Goal: Understand process/instructions

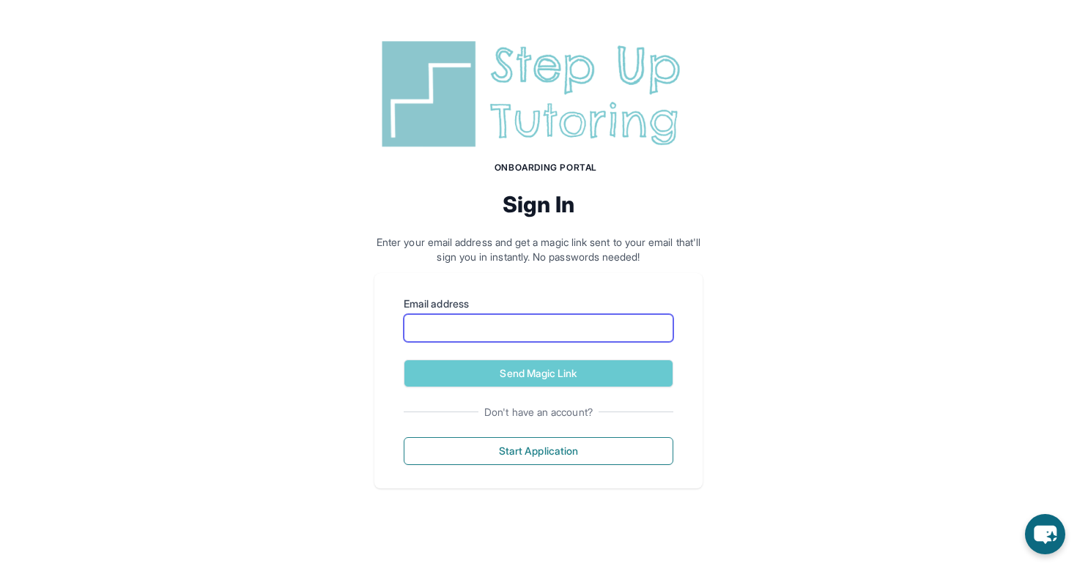
click at [509, 331] on input "Email address" at bounding box center [539, 328] width 270 height 28
click at [546, 251] on p "Enter your email address and get a magic link sent to your email that'll sign y…" at bounding box center [538, 249] width 328 height 29
click at [506, 334] on input "Email address" at bounding box center [539, 328] width 270 height 28
type input "**********"
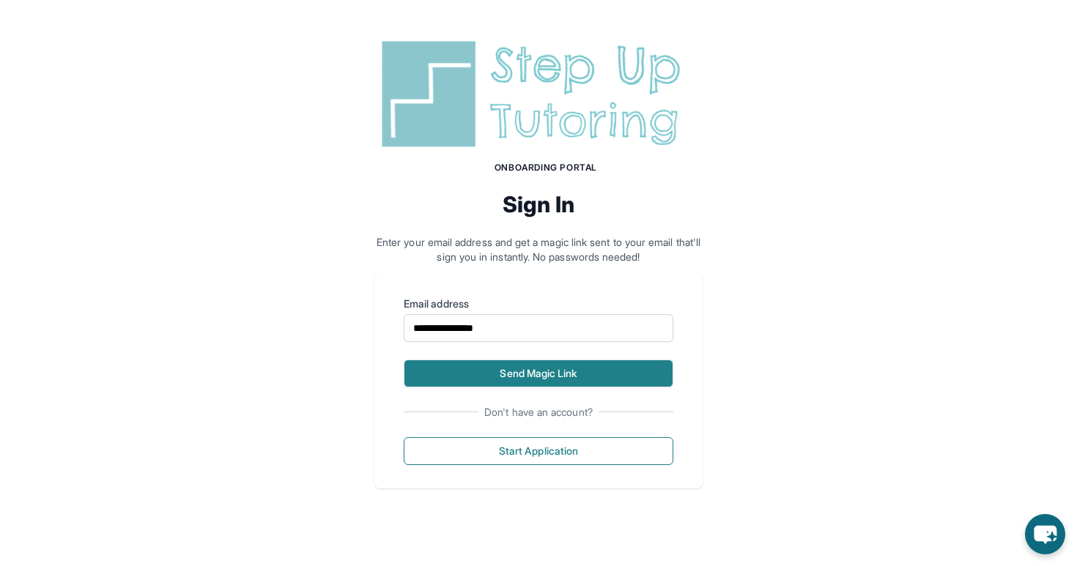
click at [517, 370] on button "Send Magic Link" at bounding box center [539, 374] width 270 height 28
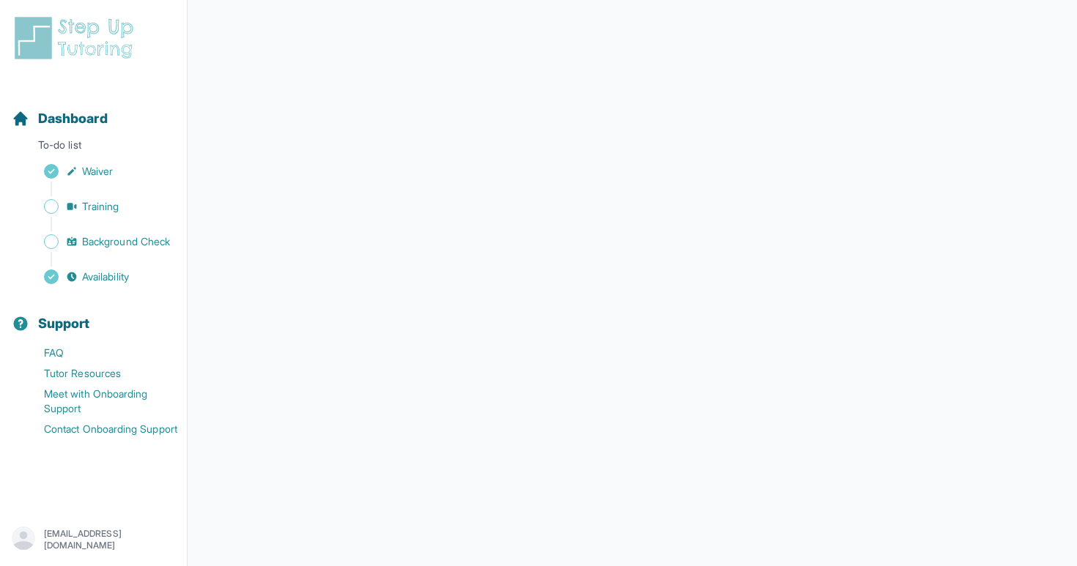
scroll to position [139, 0]
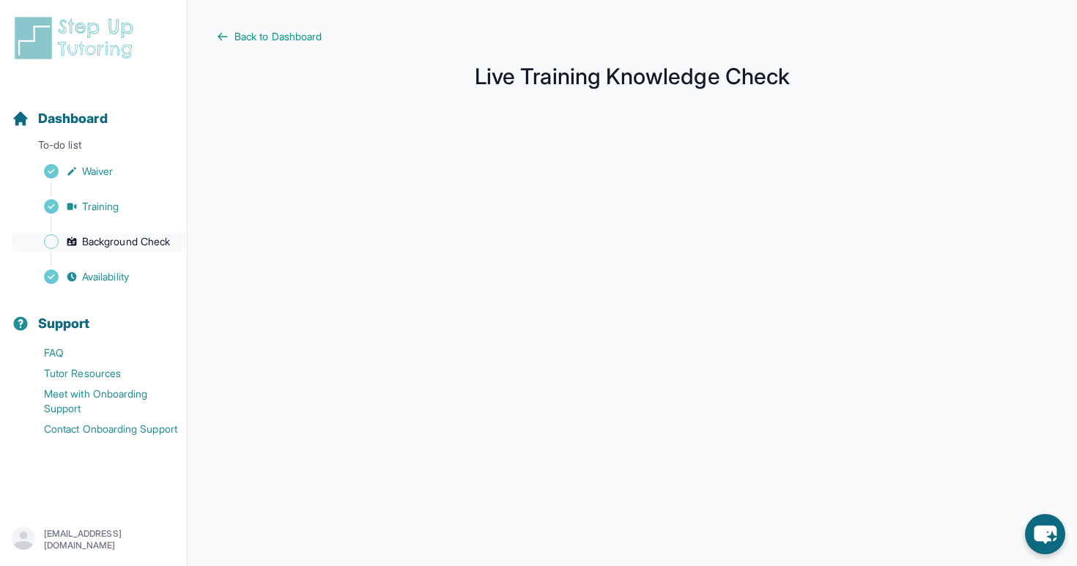
click at [138, 245] on span "Background Check" at bounding box center [126, 241] width 88 height 15
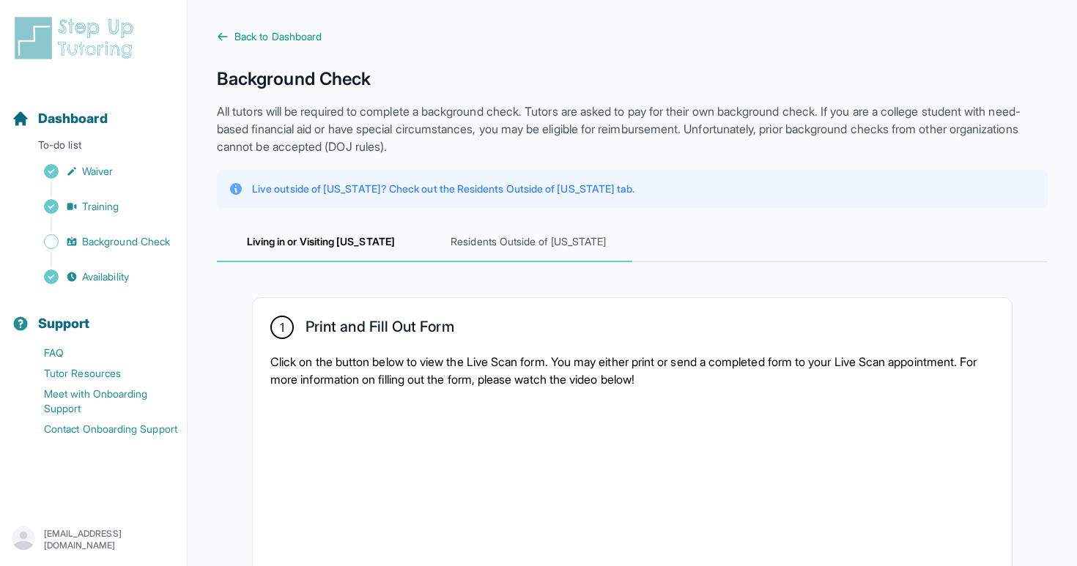
click at [512, 251] on span "Residents Outside of California" at bounding box center [529, 243] width 208 height 40
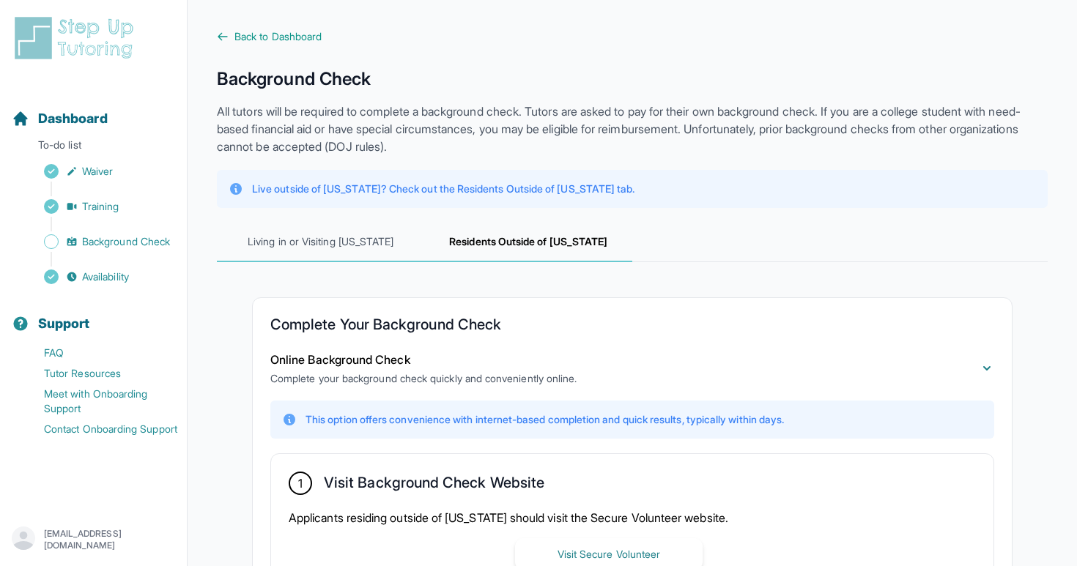
click at [331, 236] on span "Living in or Visiting California" at bounding box center [321, 243] width 208 height 40
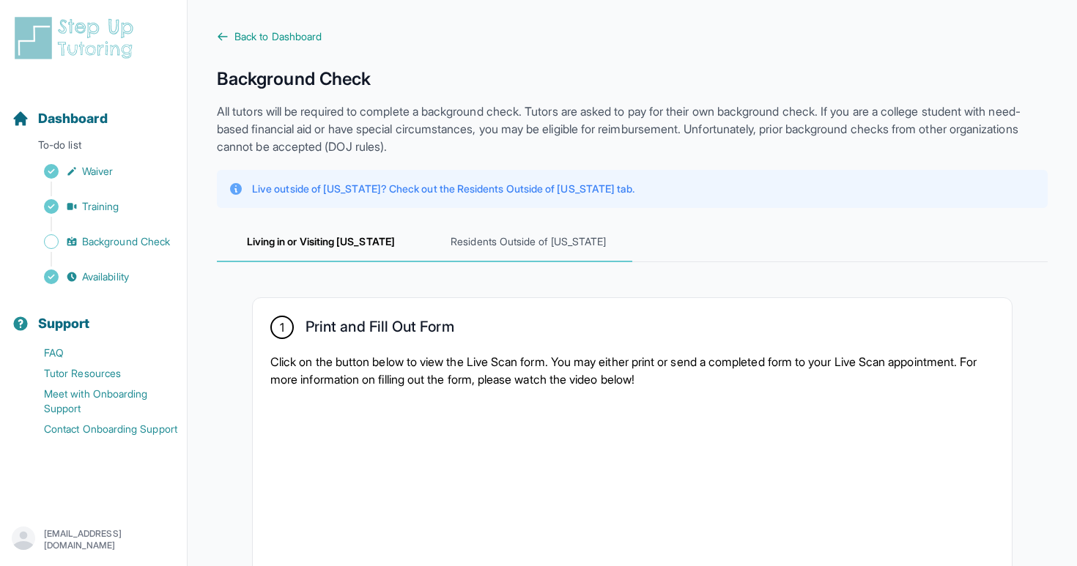
click at [528, 245] on span "Residents Outside of California" at bounding box center [529, 243] width 208 height 40
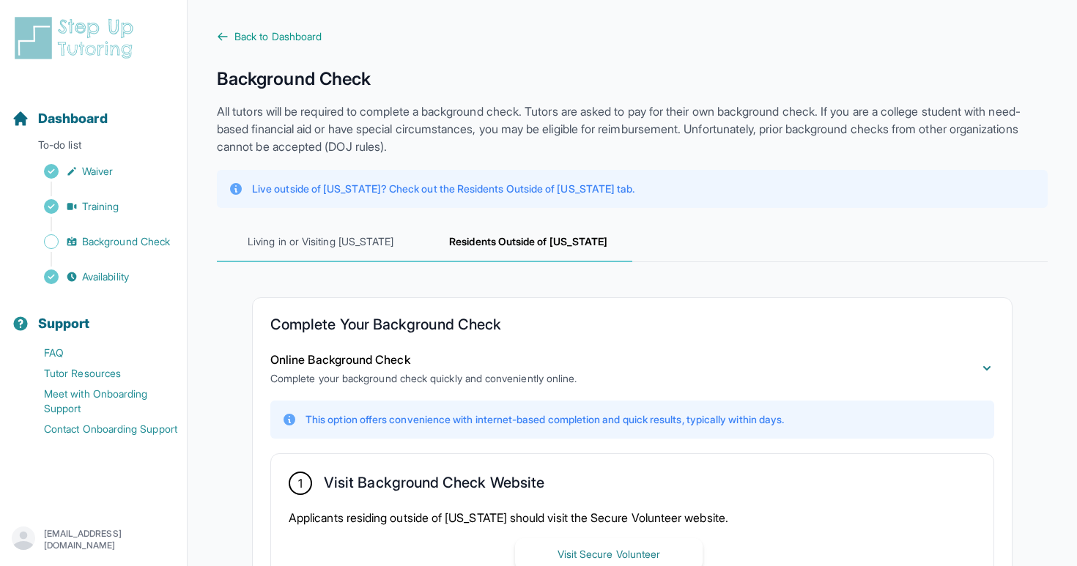
click at [377, 245] on span "Living in or Visiting California" at bounding box center [321, 243] width 208 height 40
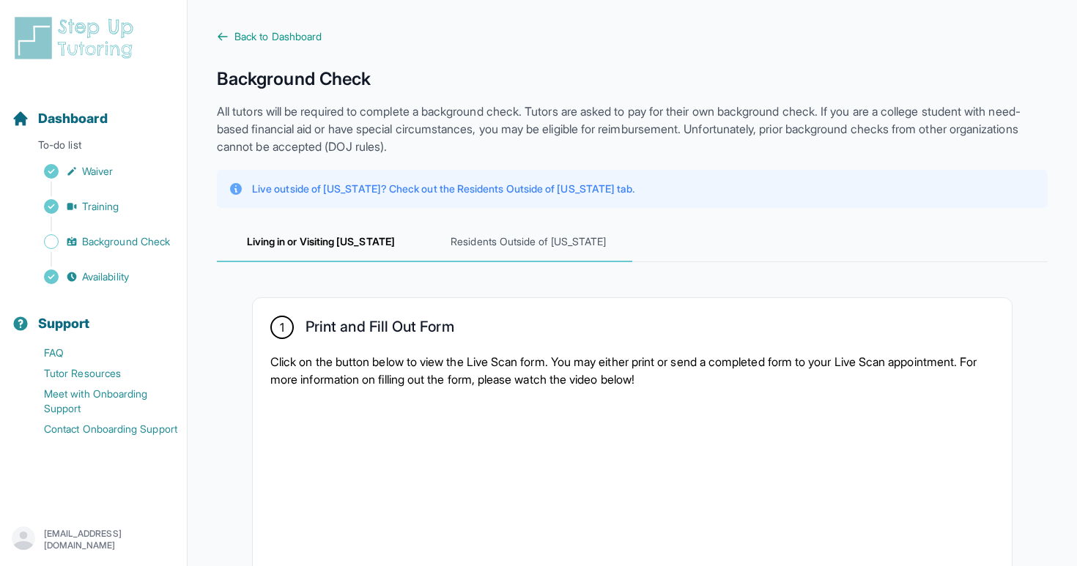
click at [484, 255] on span "Residents Outside of California" at bounding box center [529, 243] width 208 height 40
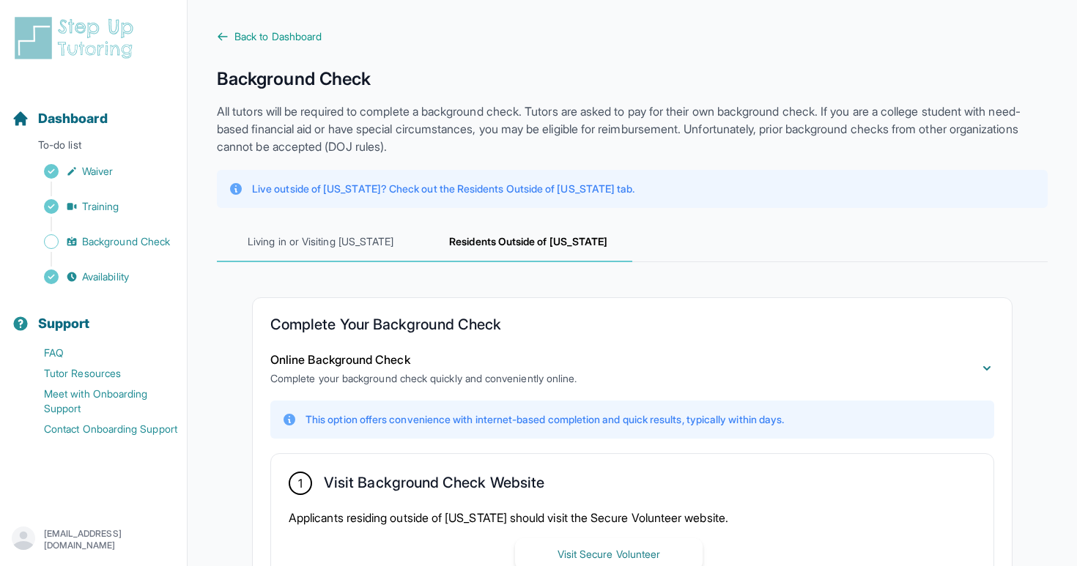
click at [331, 251] on span "Living in or Visiting California" at bounding box center [321, 243] width 208 height 40
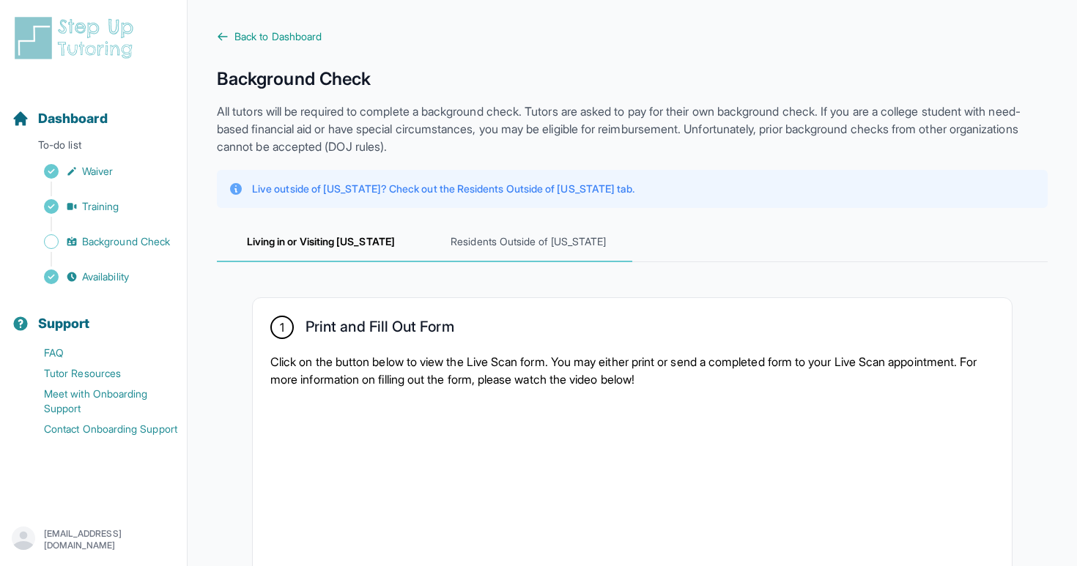
click at [503, 251] on span "Residents Outside of California" at bounding box center [529, 243] width 208 height 40
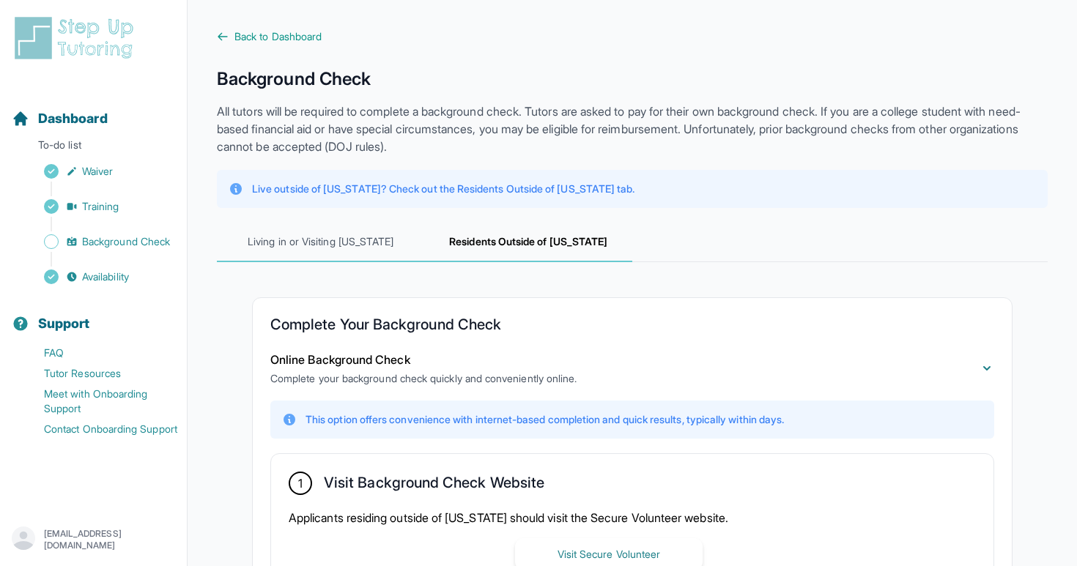
click at [391, 251] on span "Living in or Visiting California" at bounding box center [321, 243] width 208 height 40
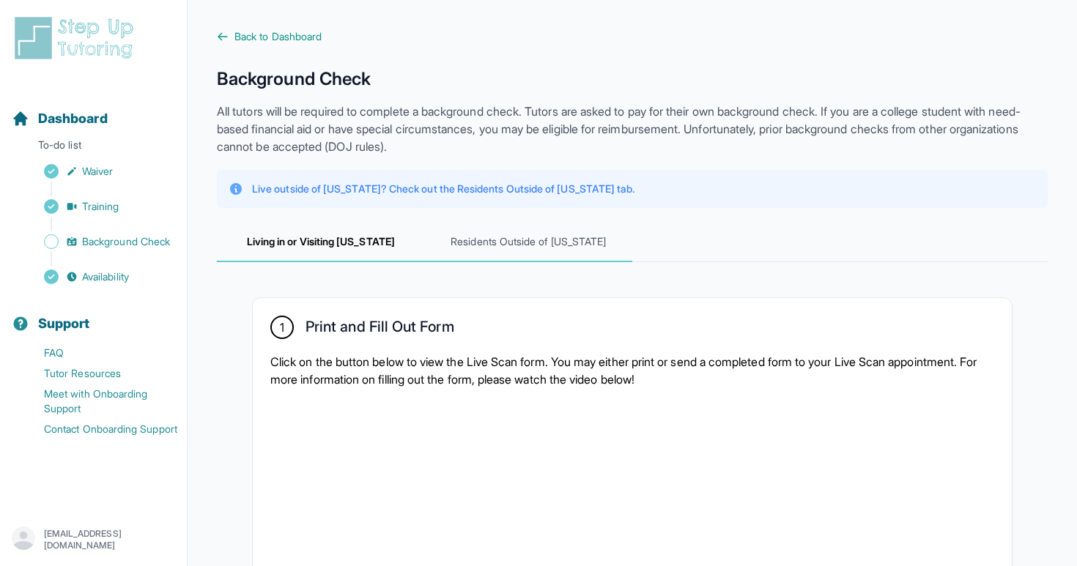
click at [511, 251] on span "Residents Outside of California" at bounding box center [529, 243] width 208 height 40
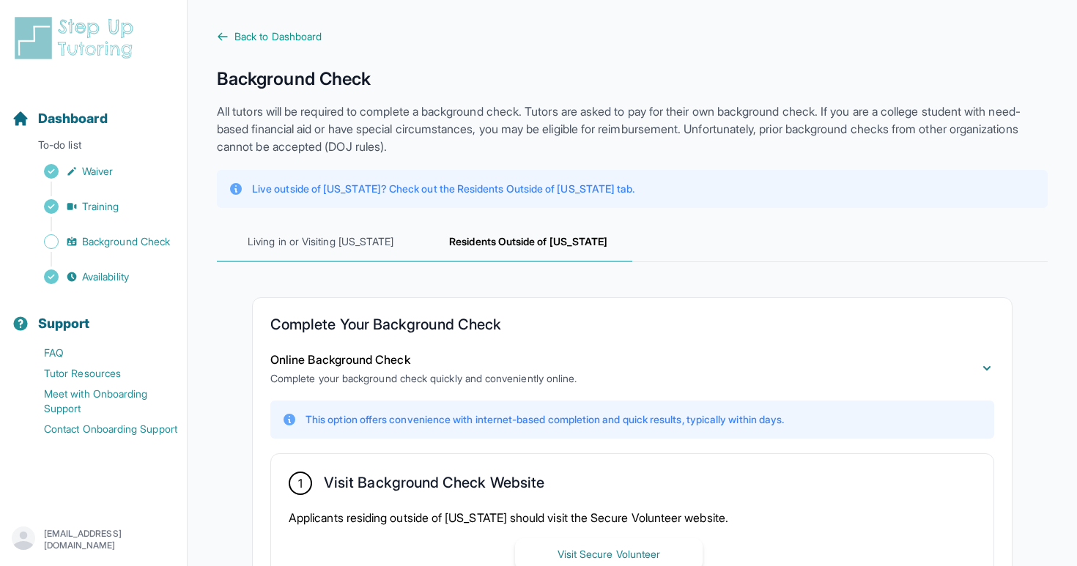
click at [399, 249] on span "Living in or Visiting California" at bounding box center [321, 243] width 208 height 40
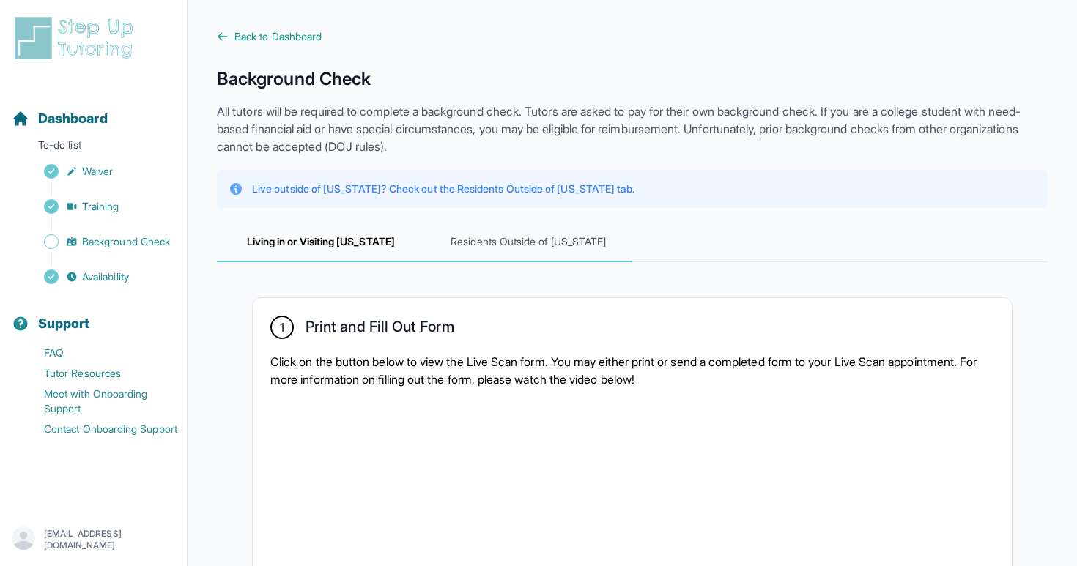
click at [472, 249] on span "Residents Outside of California" at bounding box center [529, 243] width 208 height 40
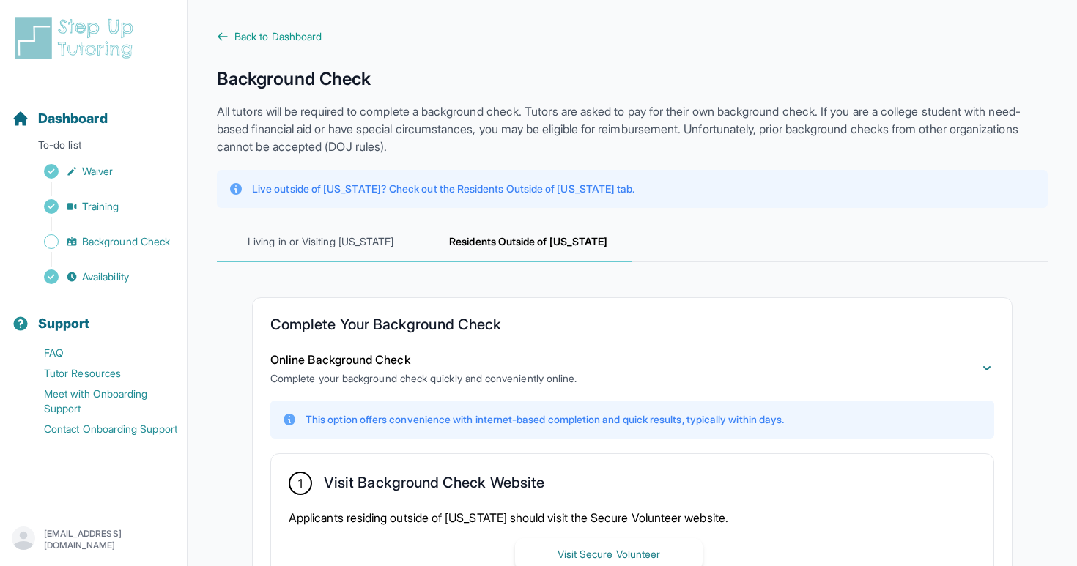
click at [358, 242] on span "Living in or Visiting California" at bounding box center [321, 243] width 208 height 40
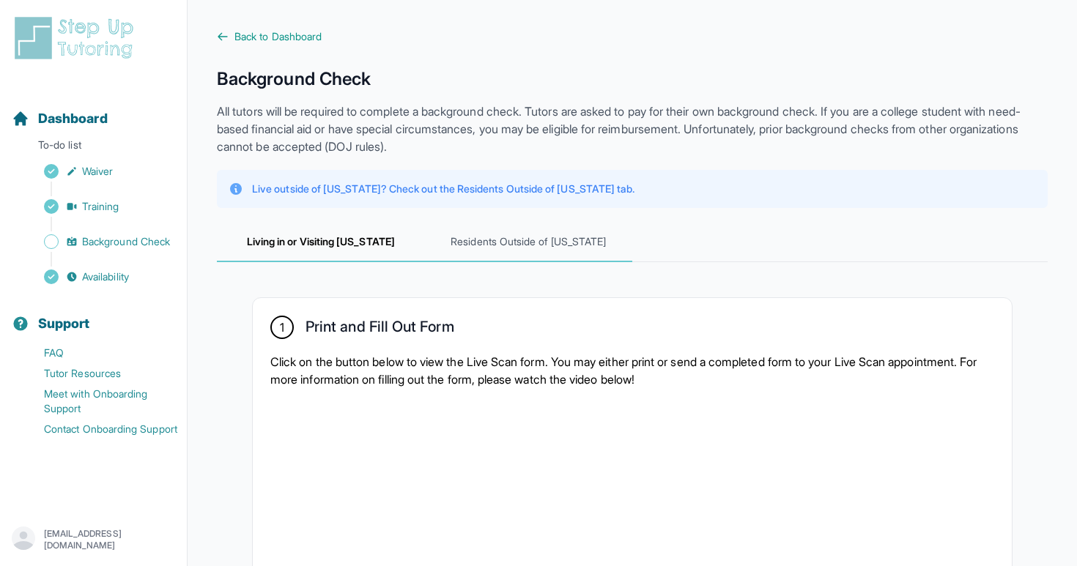
click at [518, 238] on span "Residents Outside of California" at bounding box center [529, 243] width 208 height 40
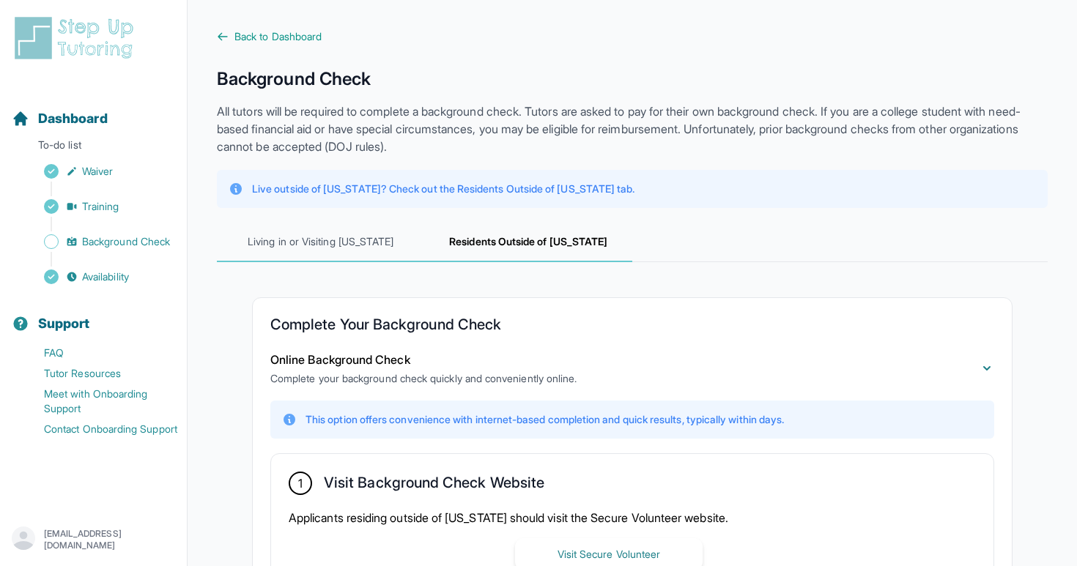
click at [383, 238] on span "Living in or Visiting California" at bounding box center [321, 243] width 208 height 40
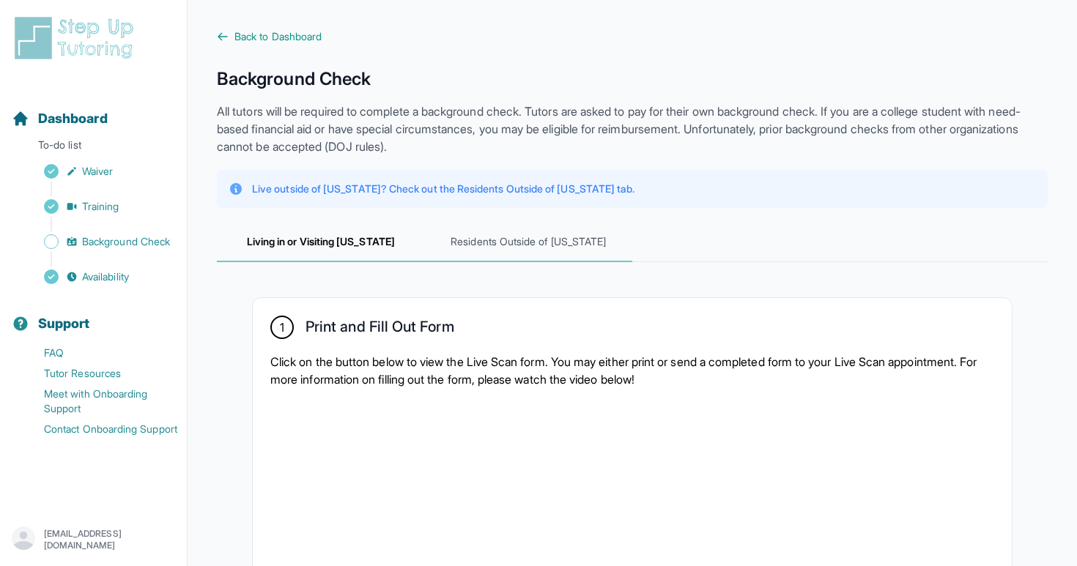
click at [517, 238] on span "Residents Outside of California" at bounding box center [529, 243] width 208 height 40
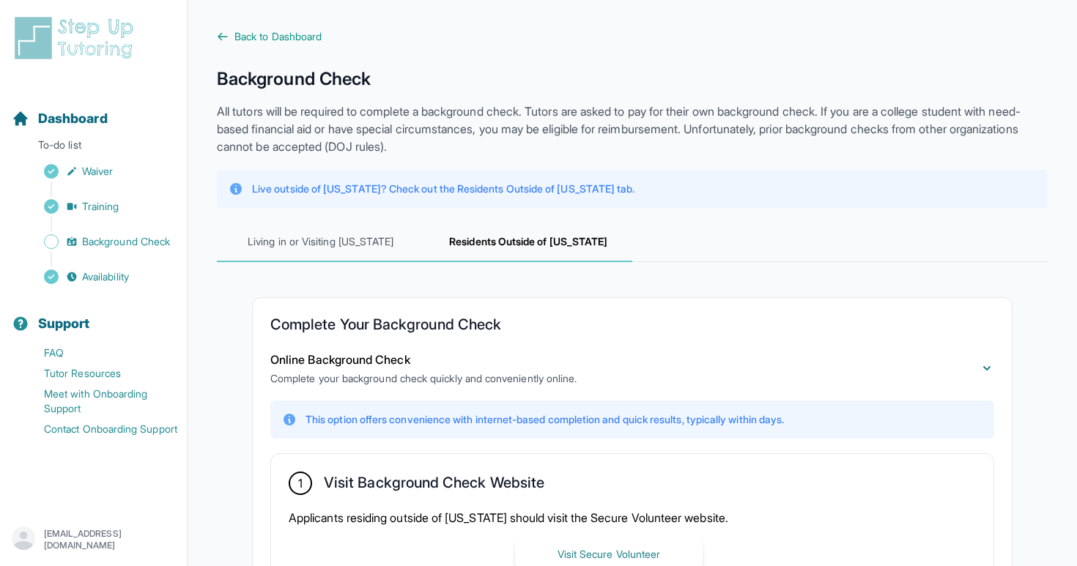
click at [406, 237] on span "Living in or Visiting California" at bounding box center [321, 243] width 208 height 40
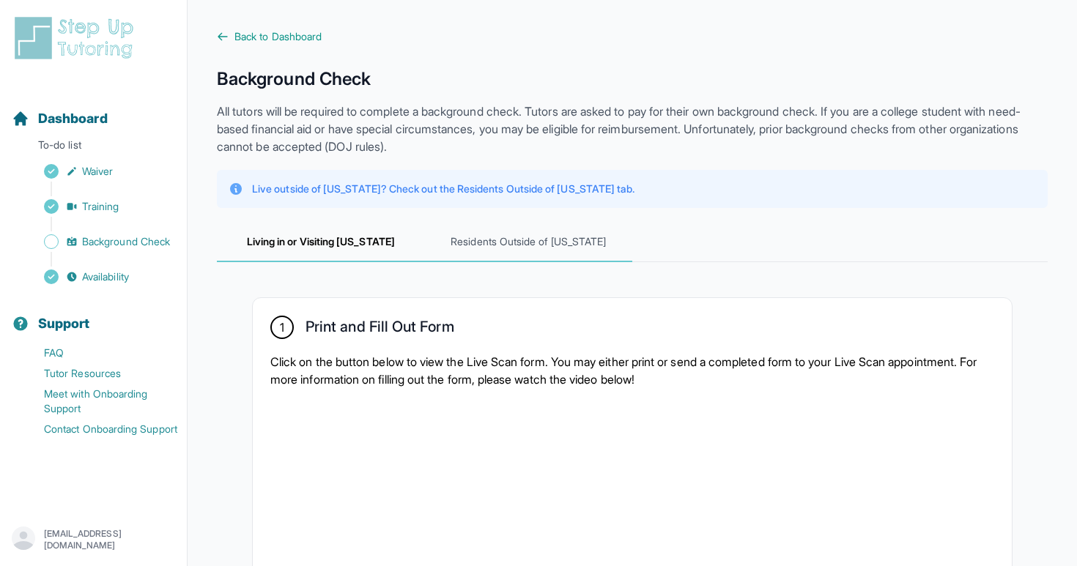
click at [496, 243] on span "Residents Outside of California" at bounding box center [529, 243] width 208 height 40
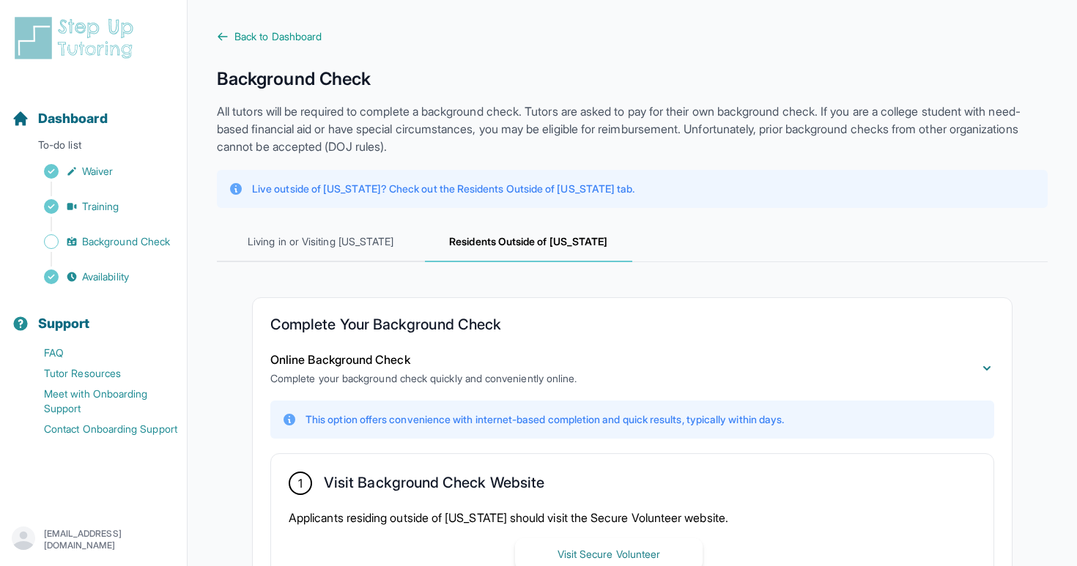
click at [352, 208] on div "**********" at bounding box center [632, 473] width 831 height 812
click at [417, 228] on span "Living in or Visiting California" at bounding box center [321, 243] width 208 height 40
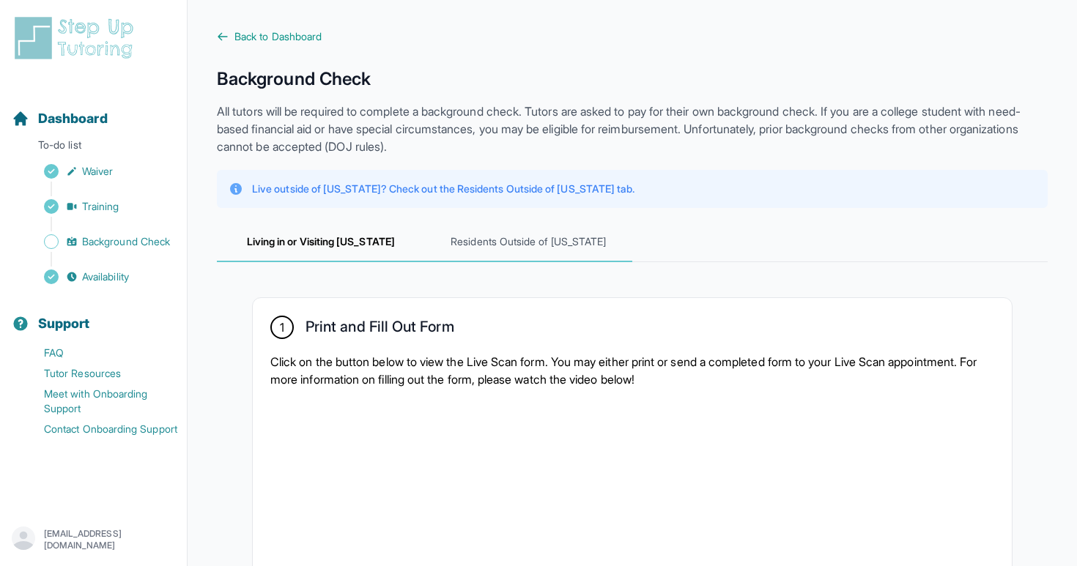
click at [465, 243] on span "Residents Outside of California" at bounding box center [529, 243] width 208 height 40
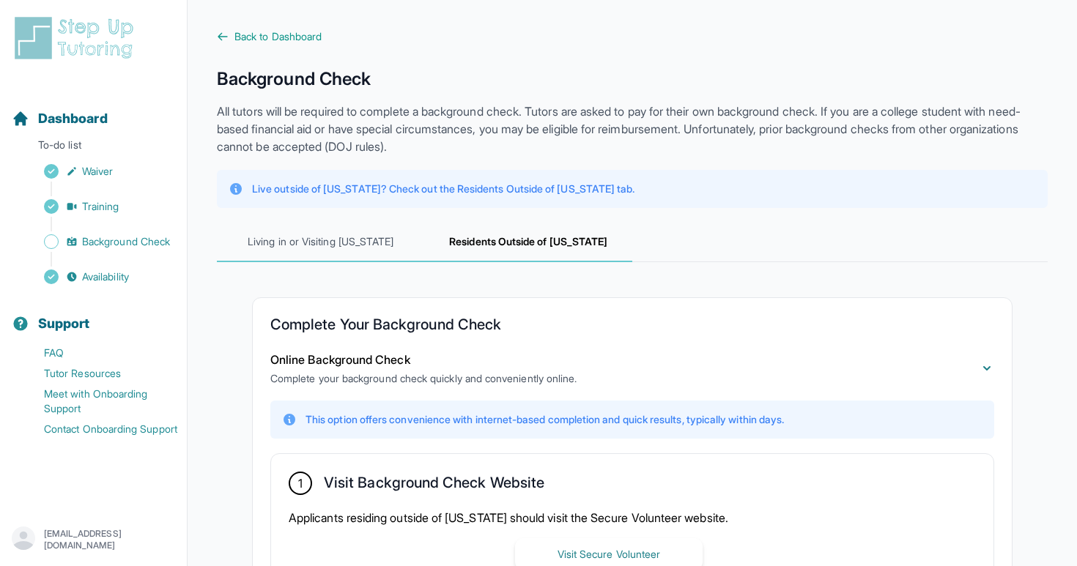
click at [350, 243] on span "Living in or Visiting California" at bounding box center [321, 243] width 208 height 40
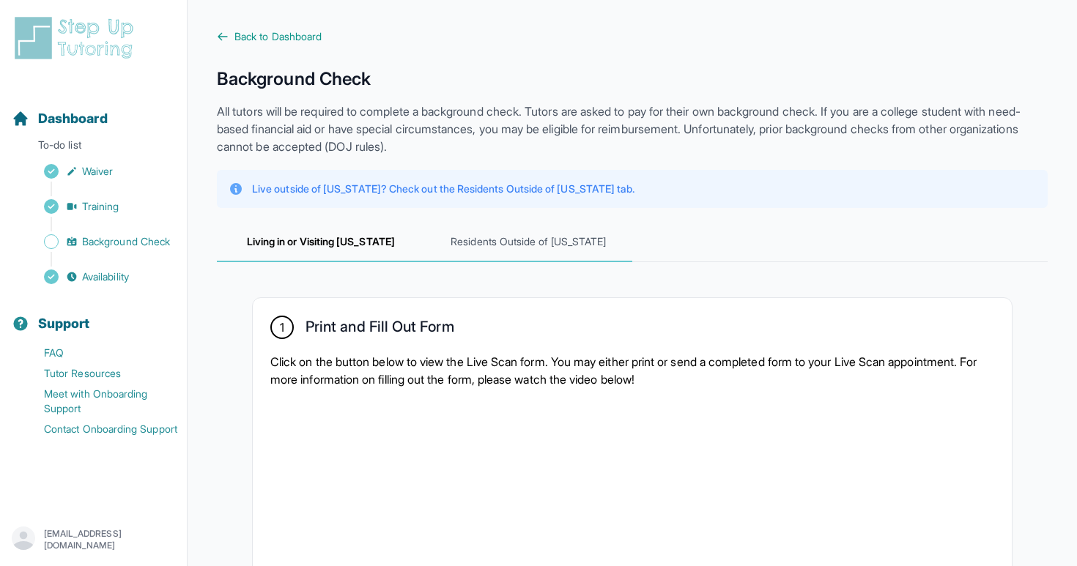
click at [451, 243] on span "Residents Outside of California" at bounding box center [529, 243] width 208 height 40
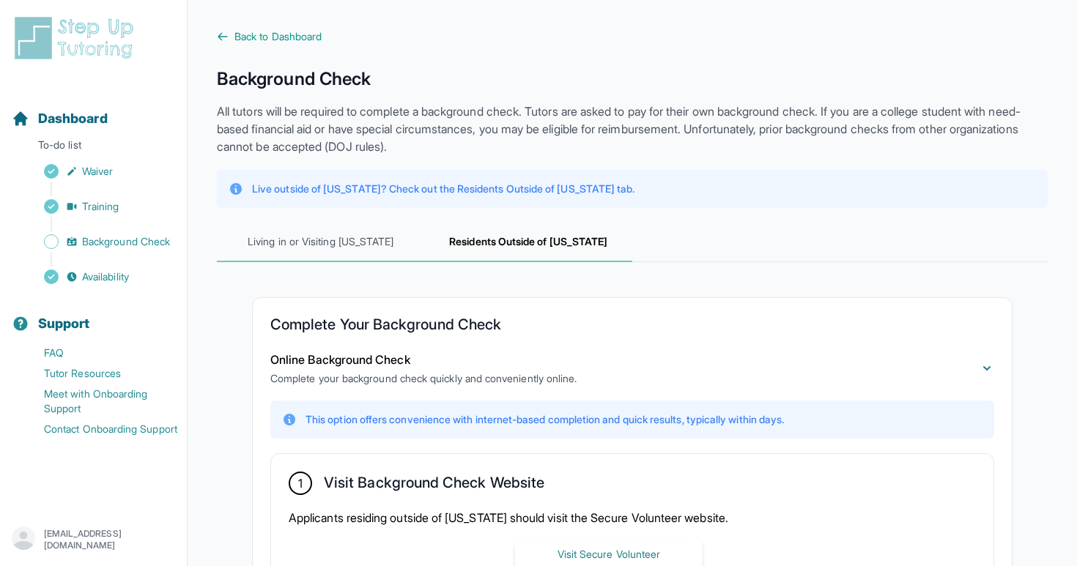
click at [363, 243] on span "Living in or Visiting California" at bounding box center [321, 243] width 208 height 40
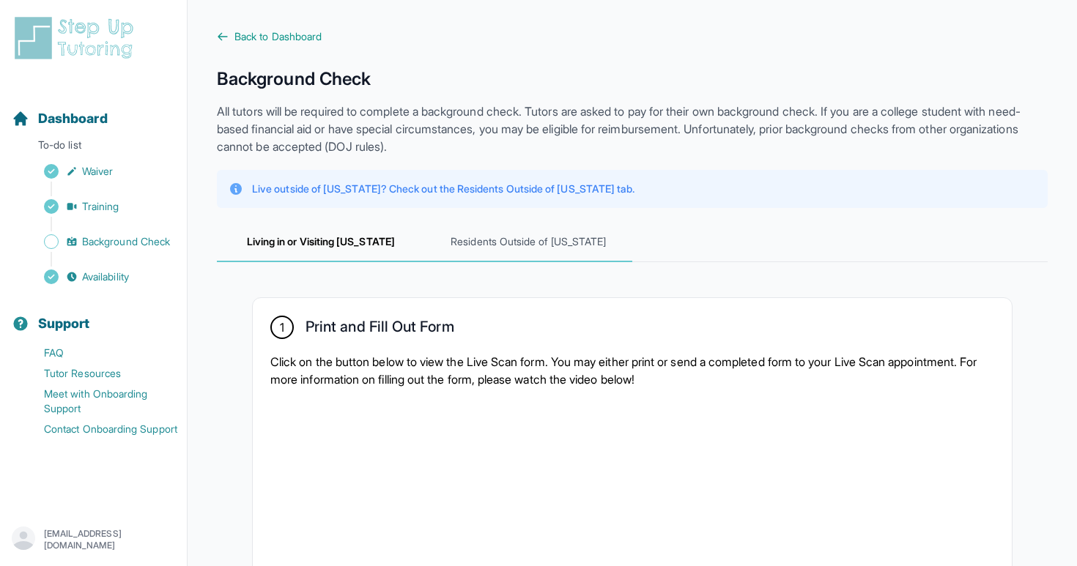
click at [477, 244] on span "Residents Outside of California" at bounding box center [529, 243] width 208 height 40
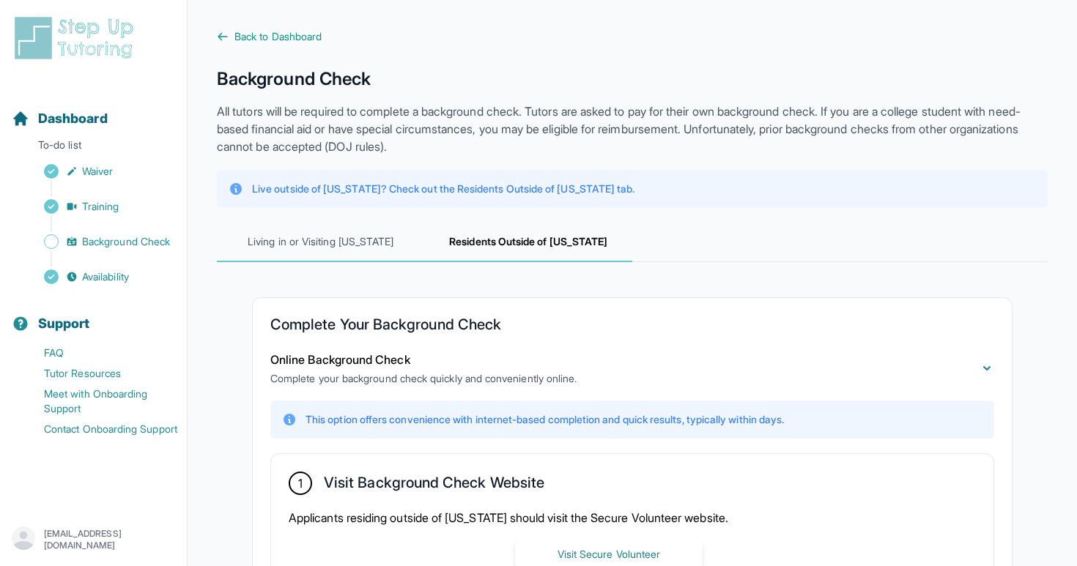
click at [385, 243] on span "Living in or Visiting California" at bounding box center [321, 243] width 208 height 40
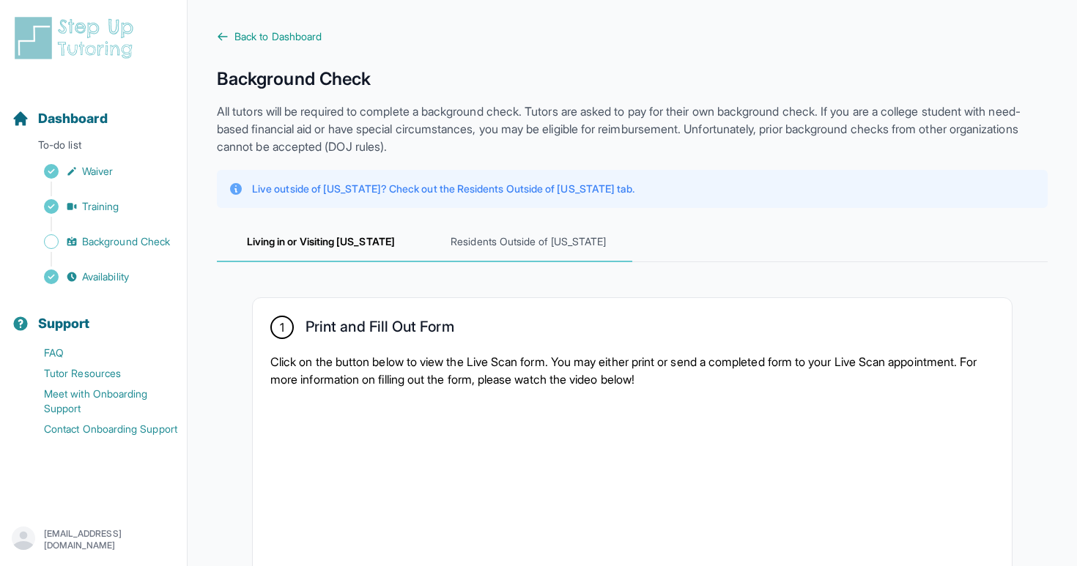
click at [471, 256] on span "Residents Outside of California" at bounding box center [529, 243] width 208 height 40
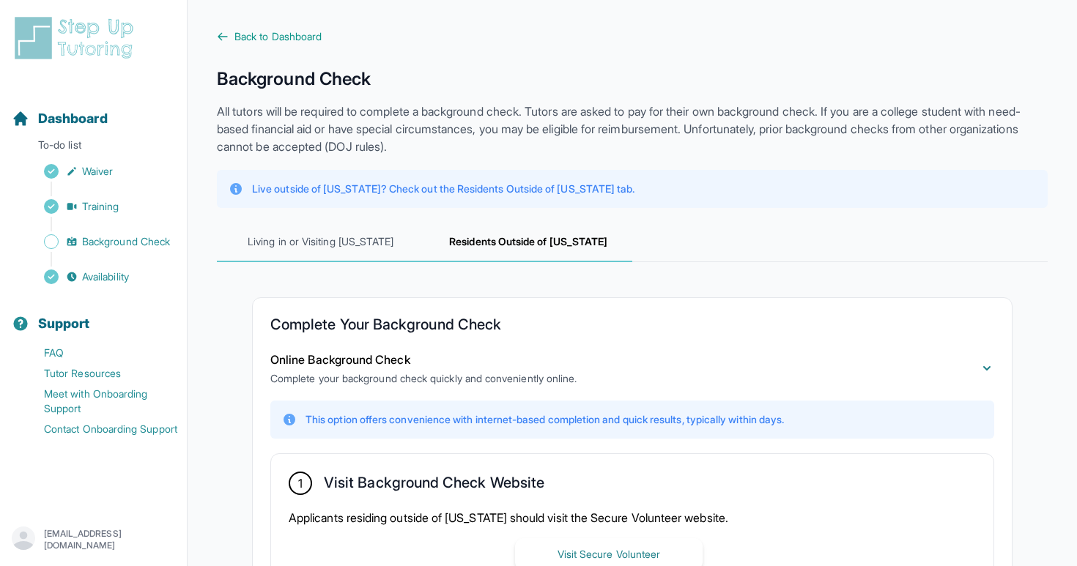
click at [403, 256] on span "Living in or Visiting California" at bounding box center [321, 243] width 208 height 40
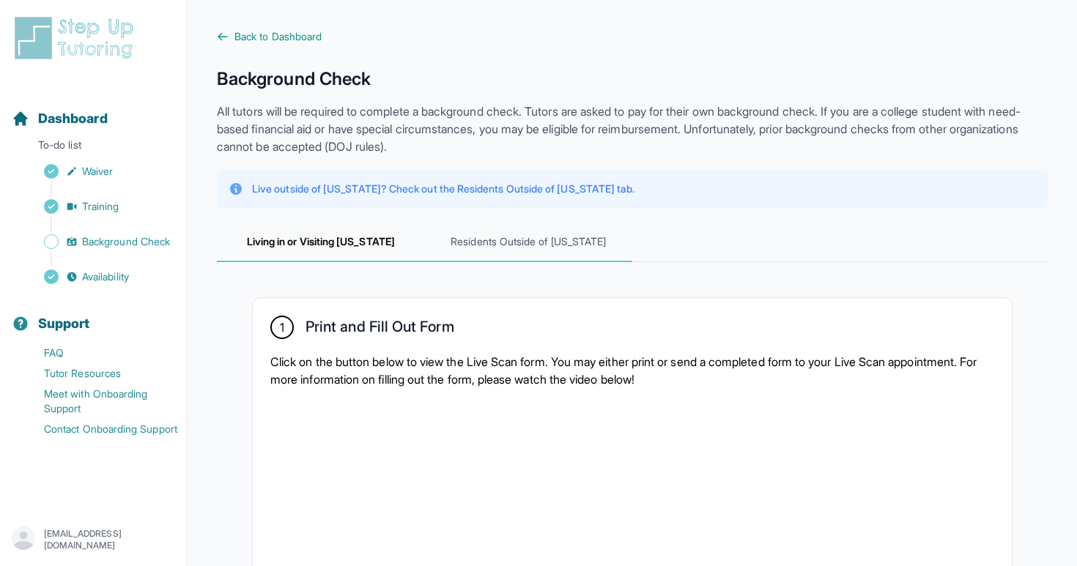
drag, startPoint x: 490, startPoint y: 256, endPoint x: 480, endPoint y: 256, distance: 10.3
click at [481, 256] on span "Residents Outside of California" at bounding box center [529, 243] width 208 height 40
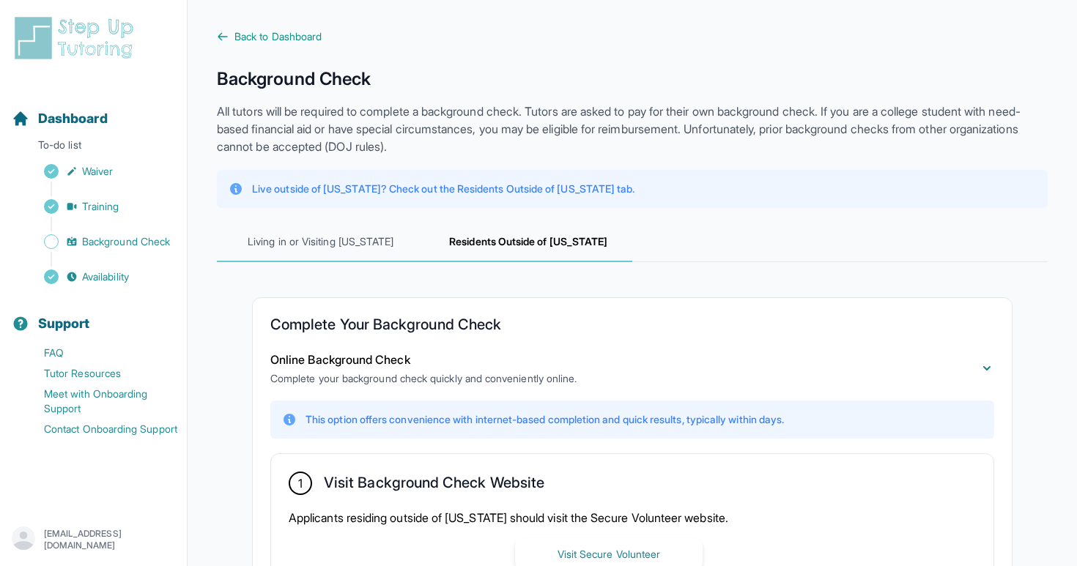
click at [400, 253] on span "Living in or Visiting California" at bounding box center [321, 243] width 208 height 40
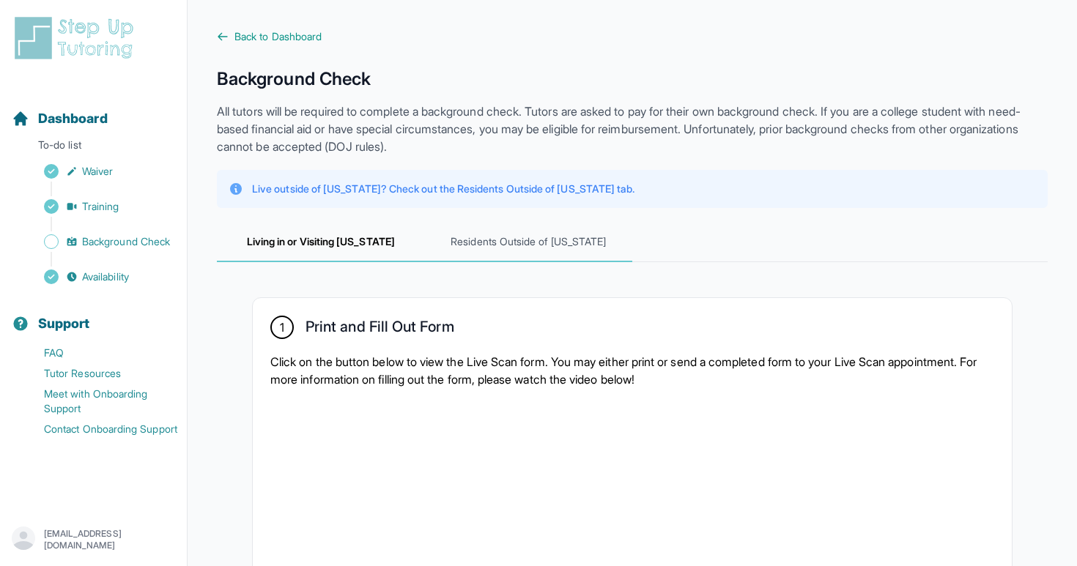
click at [504, 253] on span "Residents Outside of California" at bounding box center [529, 243] width 208 height 40
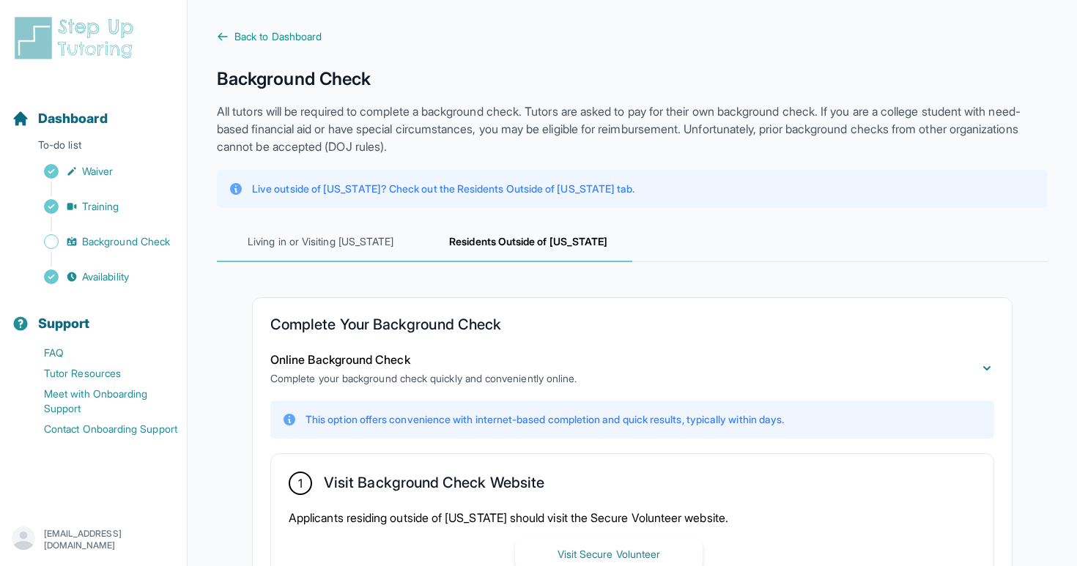
click at [388, 253] on span "Living in or Visiting California" at bounding box center [321, 243] width 208 height 40
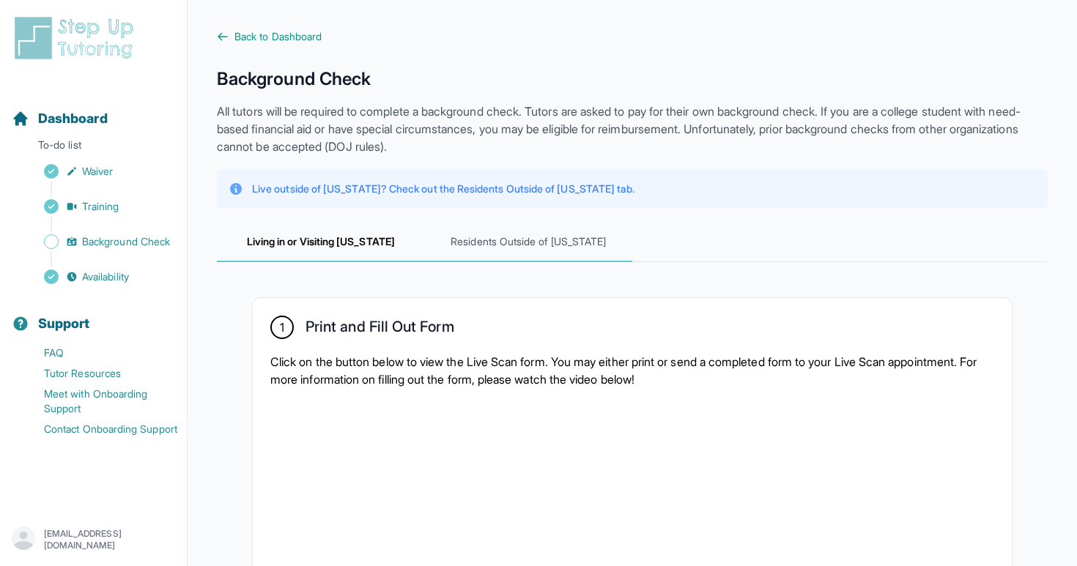
click at [486, 248] on span "Residents Outside of California" at bounding box center [529, 243] width 208 height 40
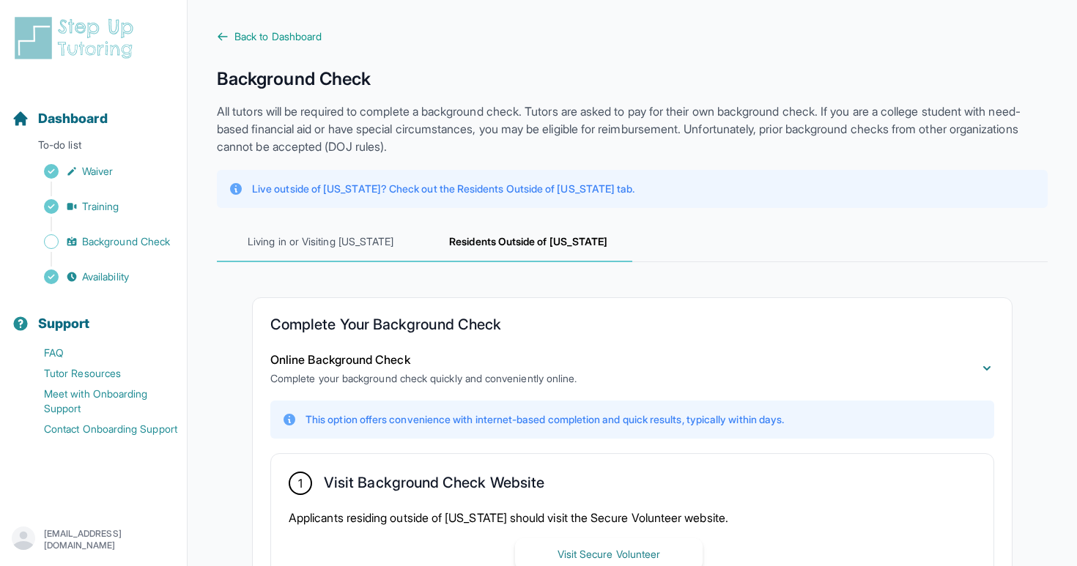
click at [352, 248] on span "Living in or Visiting California" at bounding box center [321, 243] width 208 height 40
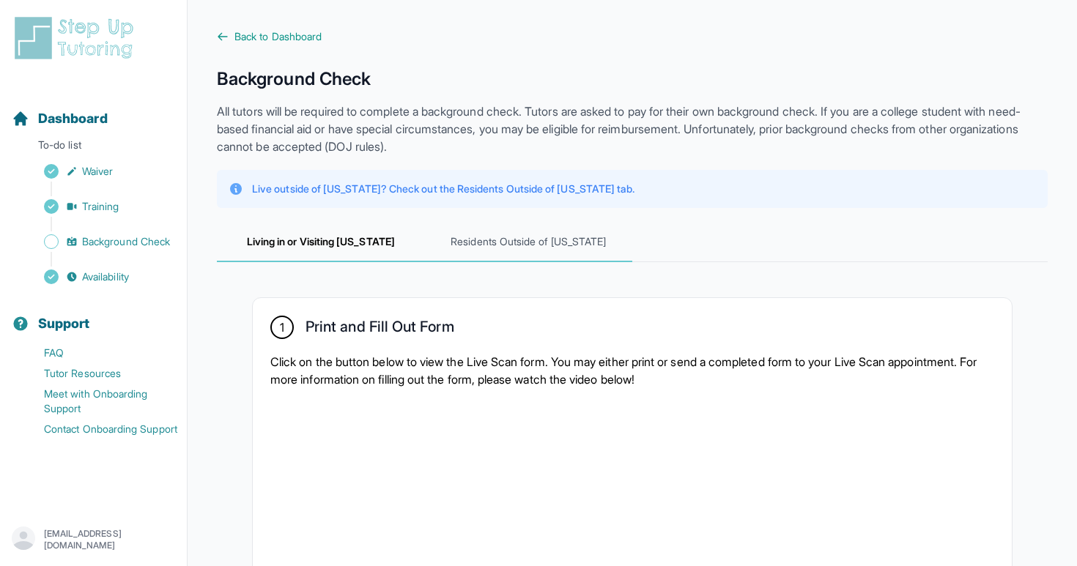
click at [493, 248] on span "Residents Outside of California" at bounding box center [529, 243] width 208 height 40
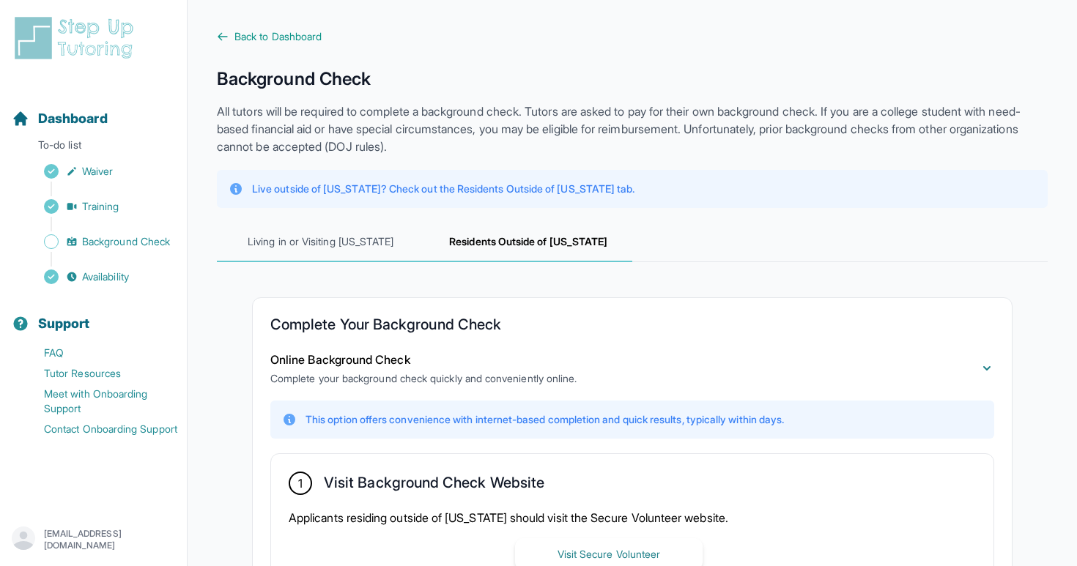
click at [362, 248] on span "Living in or Visiting California" at bounding box center [321, 243] width 208 height 40
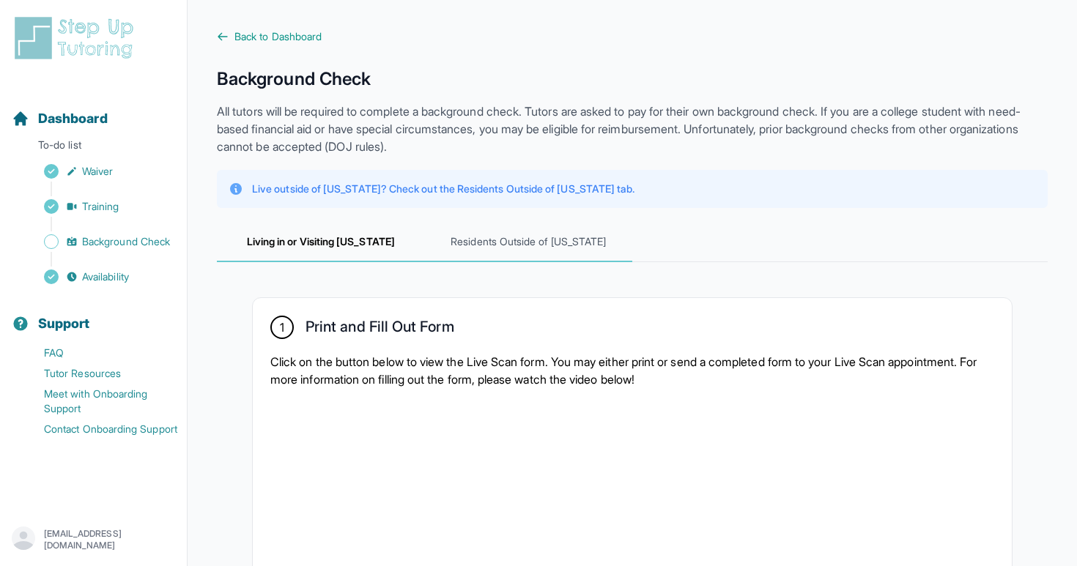
click at [461, 248] on span "Residents Outside of California" at bounding box center [529, 243] width 208 height 40
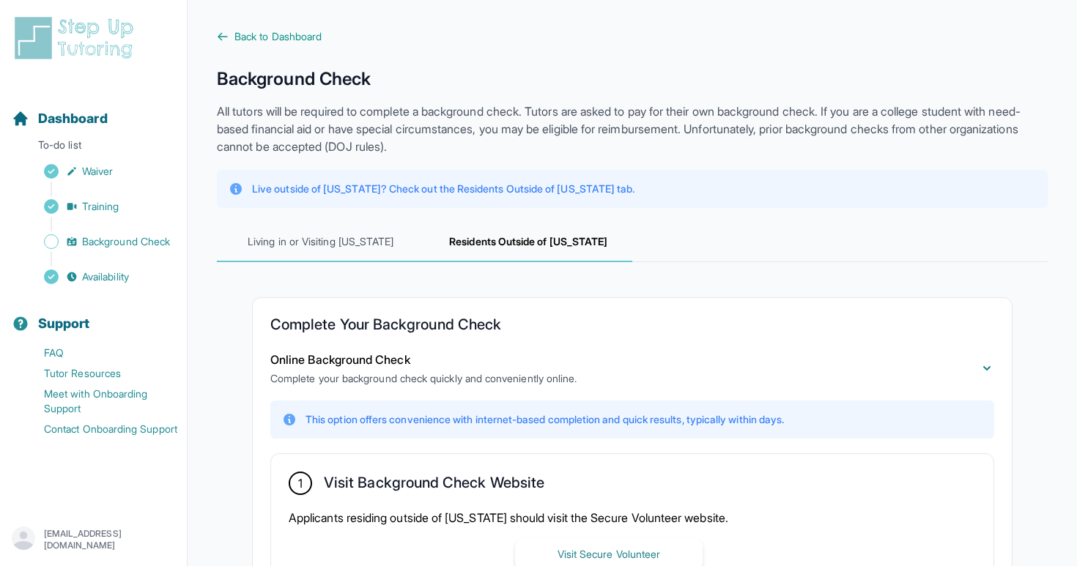
click at [376, 246] on span "Living in or Visiting California" at bounding box center [321, 243] width 208 height 40
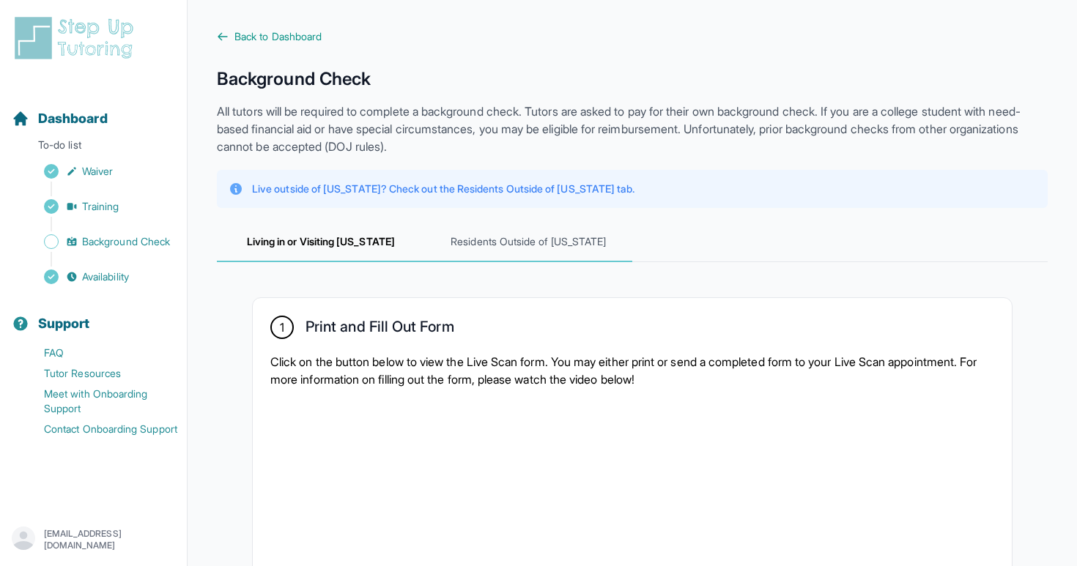
drag, startPoint x: 512, startPoint y: 248, endPoint x: 426, endPoint y: 248, distance: 85.7
click at [512, 248] on span "Residents Outside of California" at bounding box center [529, 243] width 208 height 40
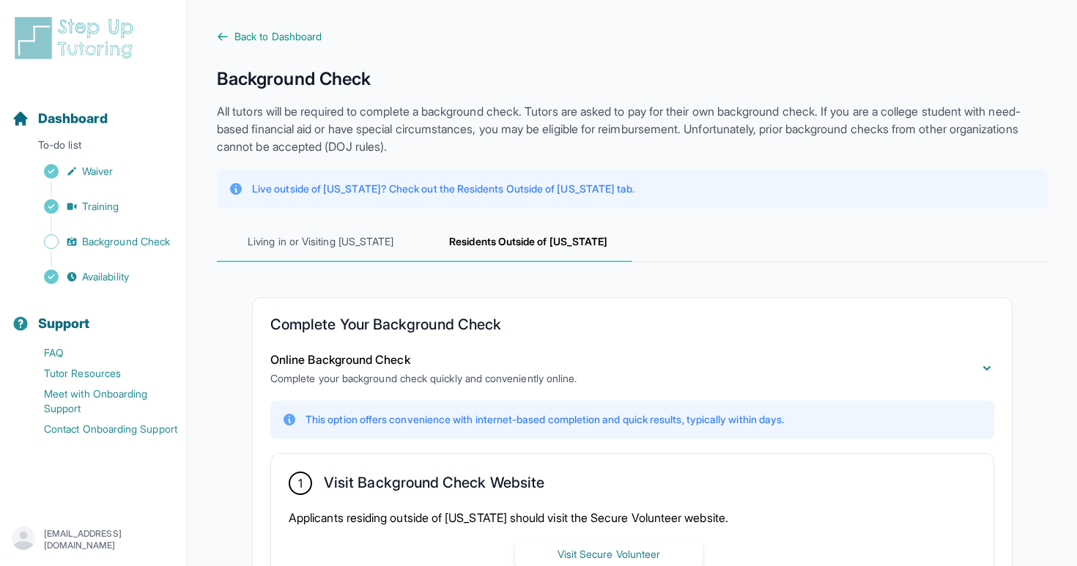
click at [394, 247] on span "Living in or Visiting California" at bounding box center [321, 243] width 208 height 40
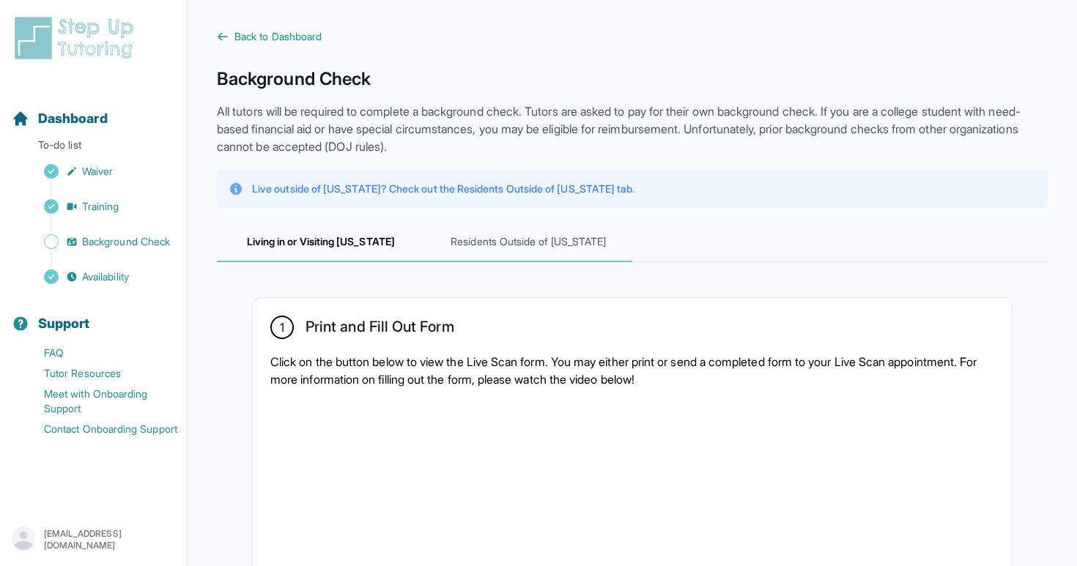
click at [497, 247] on span "Residents Outside of California" at bounding box center [529, 243] width 208 height 40
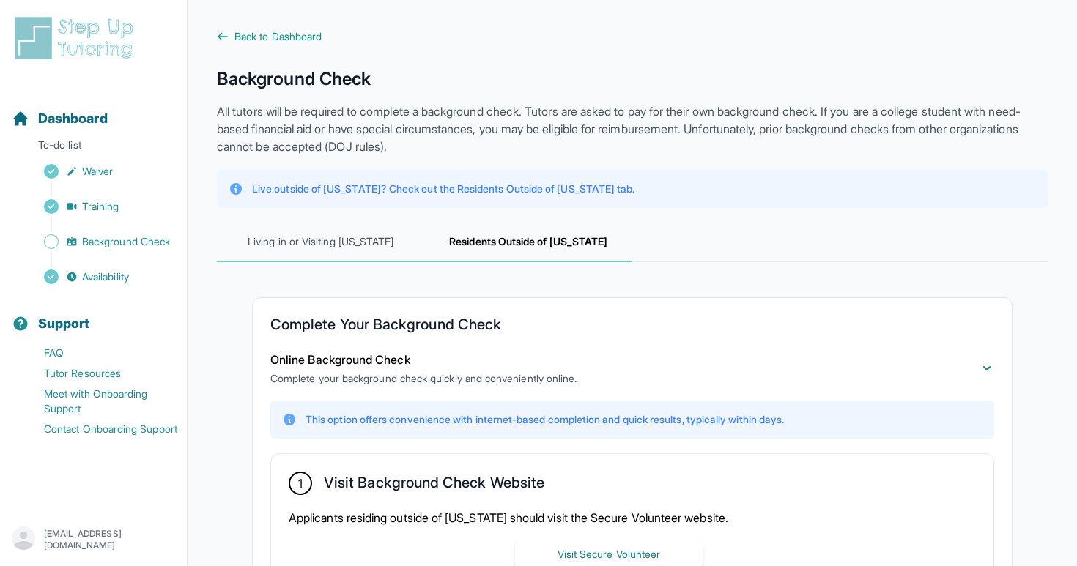
click at [408, 244] on span "Living in or Visiting California" at bounding box center [321, 243] width 208 height 40
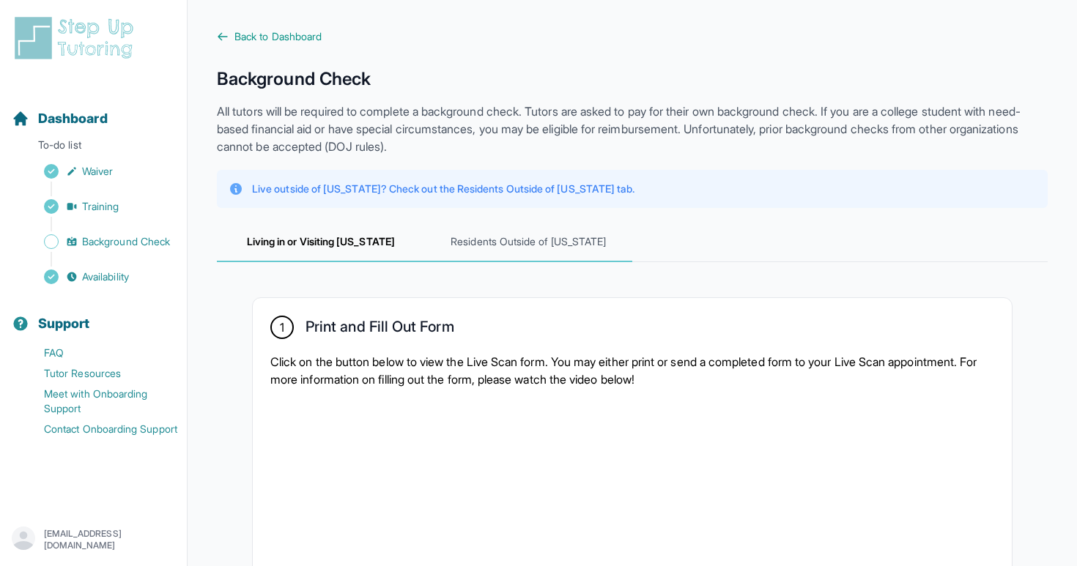
click at [474, 244] on span "Residents Outside of California" at bounding box center [529, 243] width 208 height 40
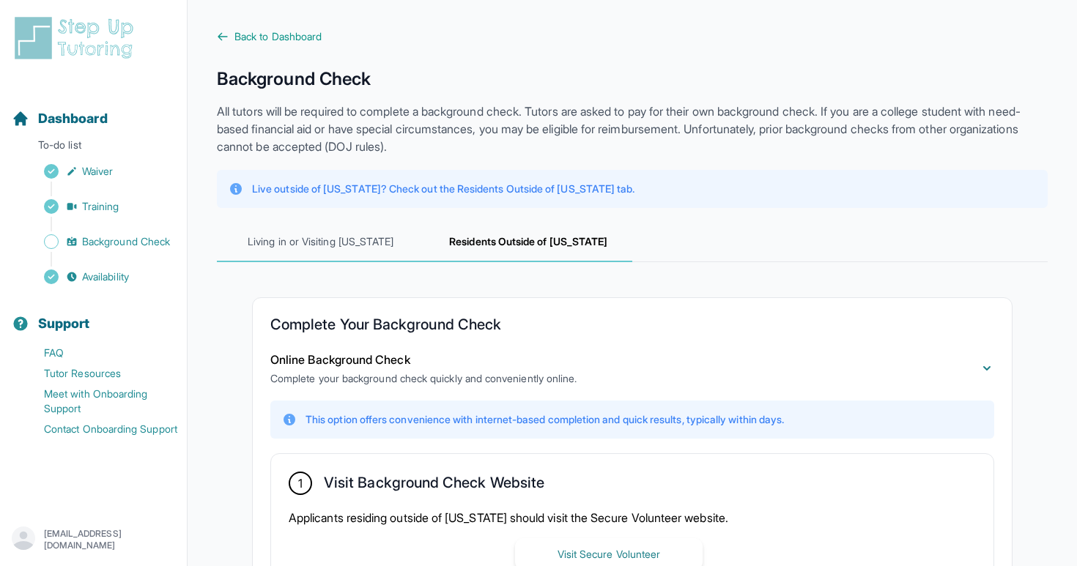
click at [390, 234] on span "Living in or Visiting California" at bounding box center [321, 243] width 208 height 40
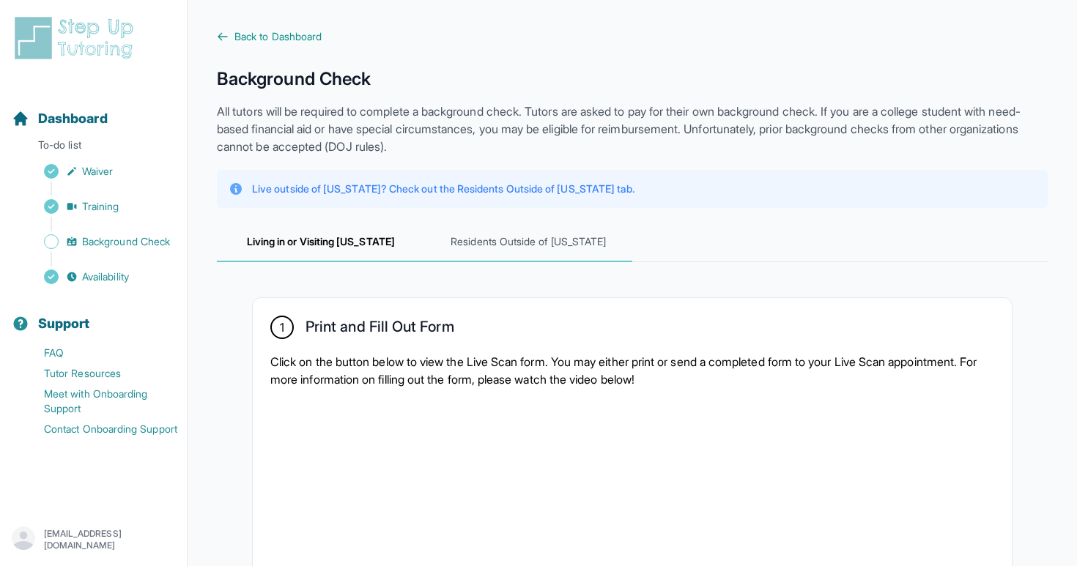
click at [470, 234] on span "Residents Outside of California" at bounding box center [529, 243] width 208 height 40
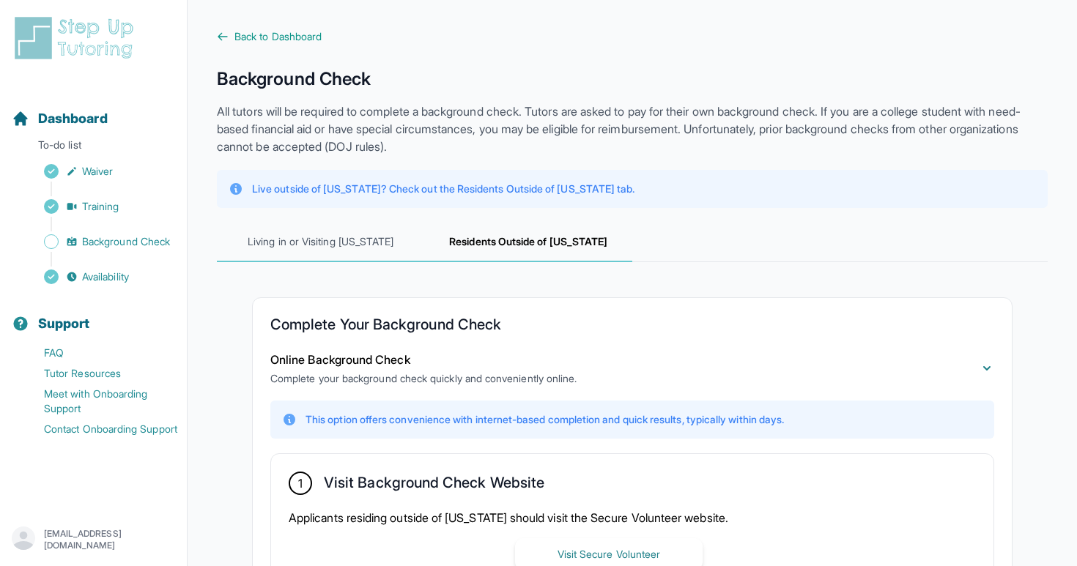
click at [396, 233] on span "Living in or Visiting California" at bounding box center [321, 243] width 208 height 40
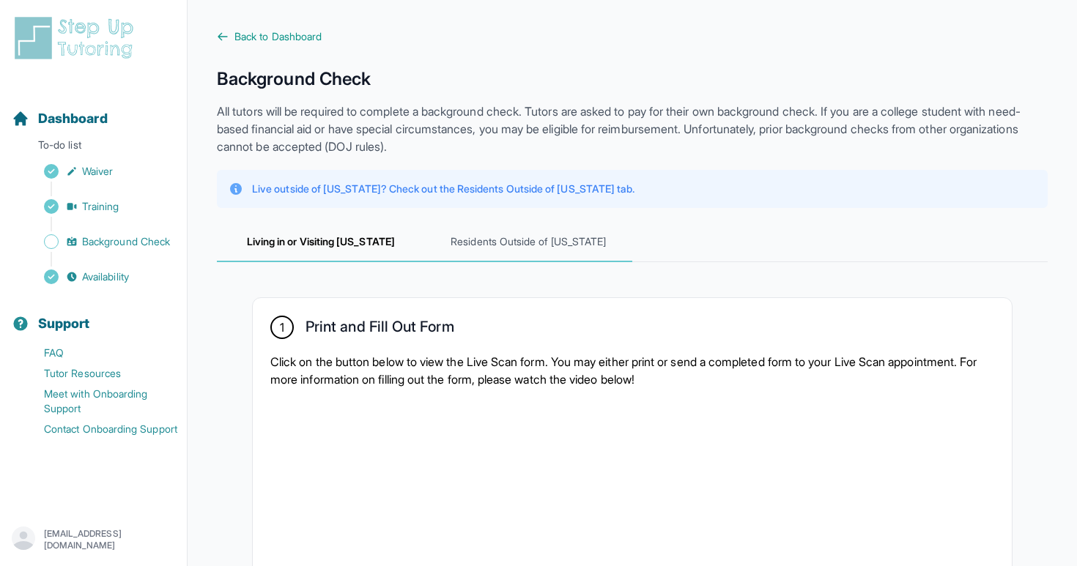
click at [466, 233] on span "Residents Outside of California" at bounding box center [529, 243] width 208 height 40
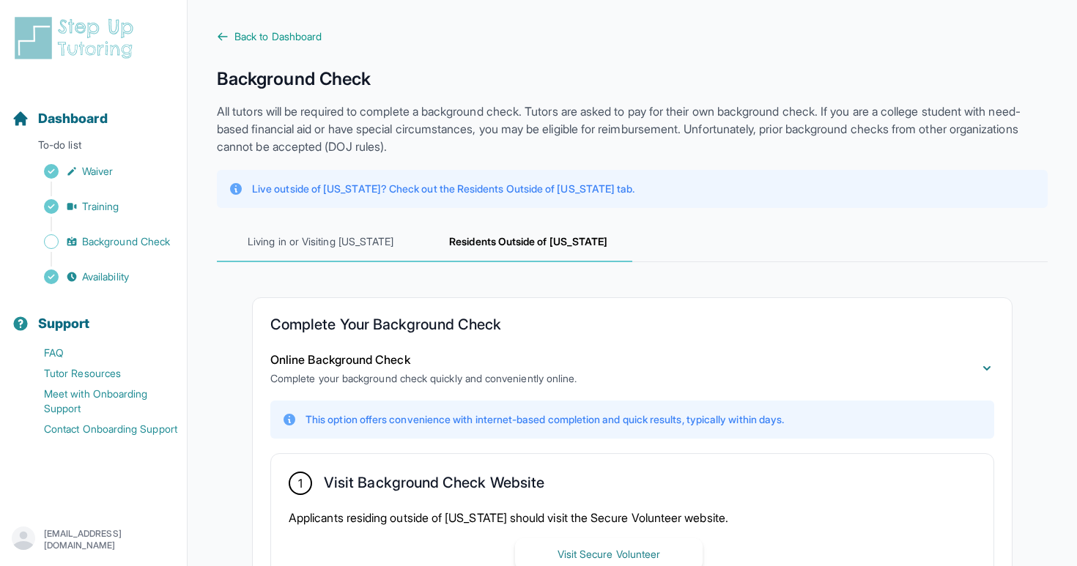
click at [409, 234] on span "Living in or Visiting California" at bounding box center [321, 243] width 208 height 40
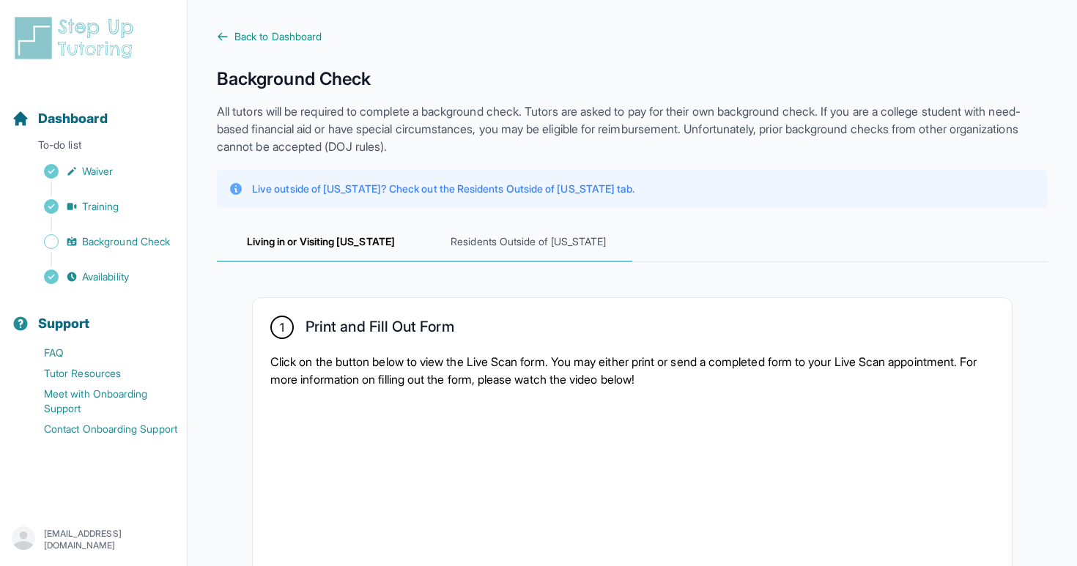
click at [448, 234] on span "Residents Outside of California" at bounding box center [529, 243] width 208 height 40
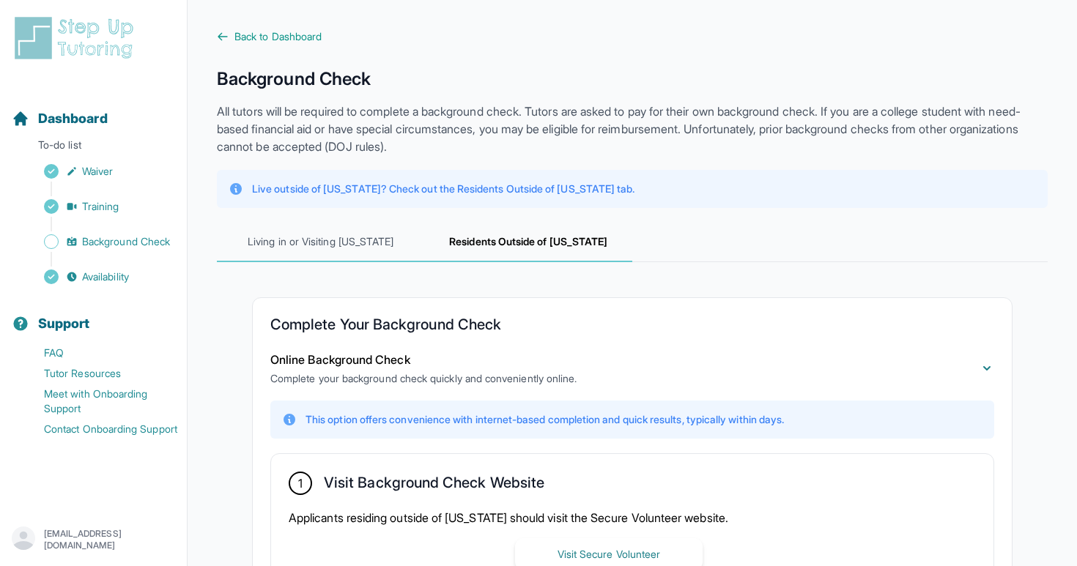
click at [396, 234] on span "Living in or Visiting California" at bounding box center [321, 243] width 208 height 40
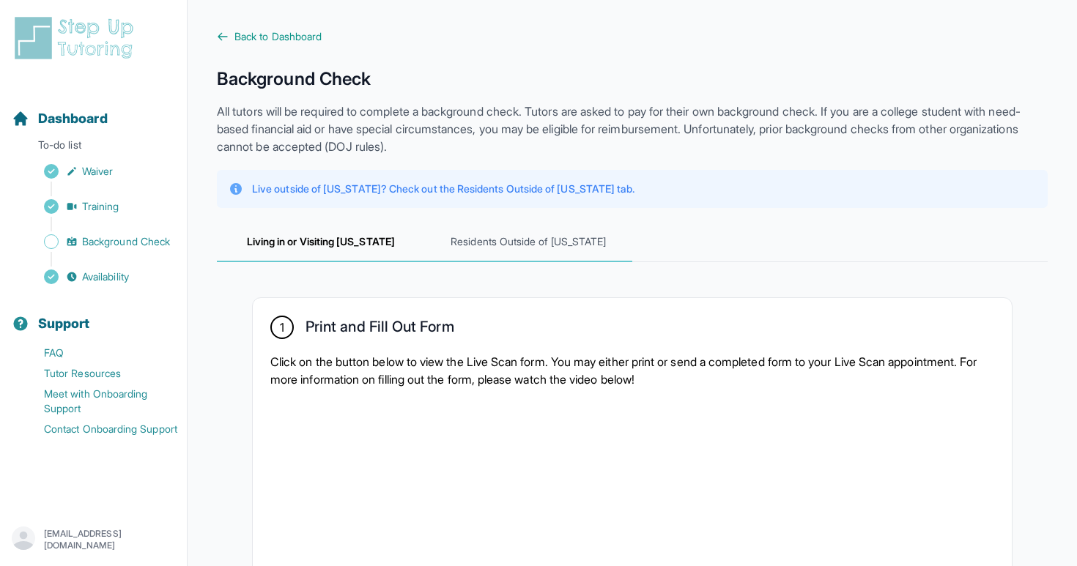
click at [448, 234] on span "Residents Outside of California" at bounding box center [529, 243] width 208 height 40
